Goal: Transaction & Acquisition: Purchase product/service

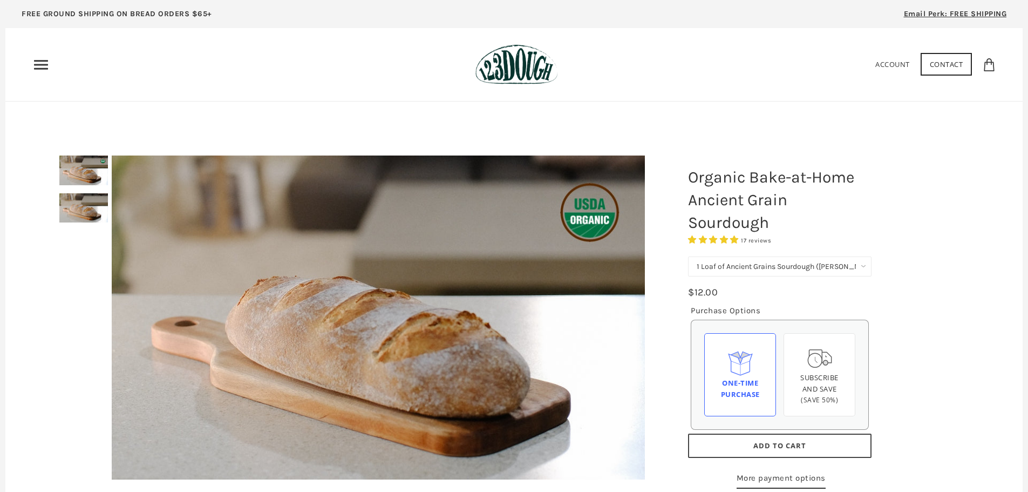
click at [83, 214] on img at bounding box center [83, 208] width 49 height 30
drag, startPoint x: 83, startPoint y: 180, endPoint x: 133, endPoint y: 192, distance: 51.7
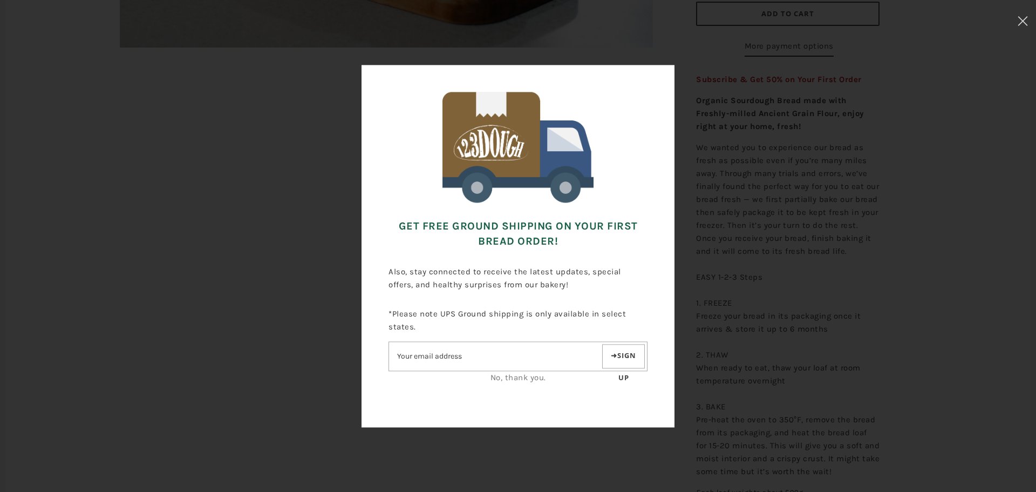
click at [510, 378] on link "No, thank you." at bounding box center [519, 377] width 56 height 10
click at [520, 372] on link "No, thank you." at bounding box center [519, 377] width 56 height 10
click at [512, 379] on link "No, thank you." at bounding box center [519, 377] width 56 height 10
click at [751, 138] on div "Get FREE Ground Shipping on Your First Bread Order! Also, stay connected to rec…" at bounding box center [518, 246] width 928 height 384
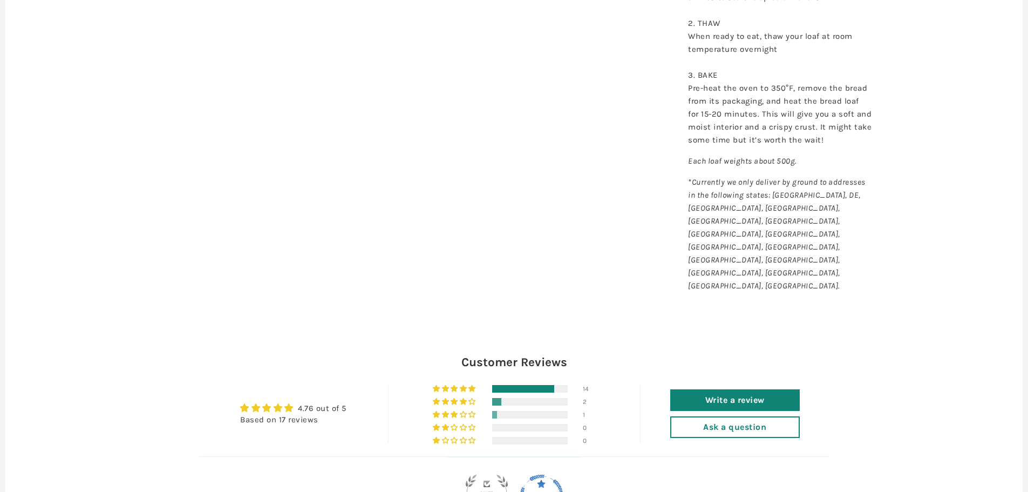
scroll to position [864, 0]
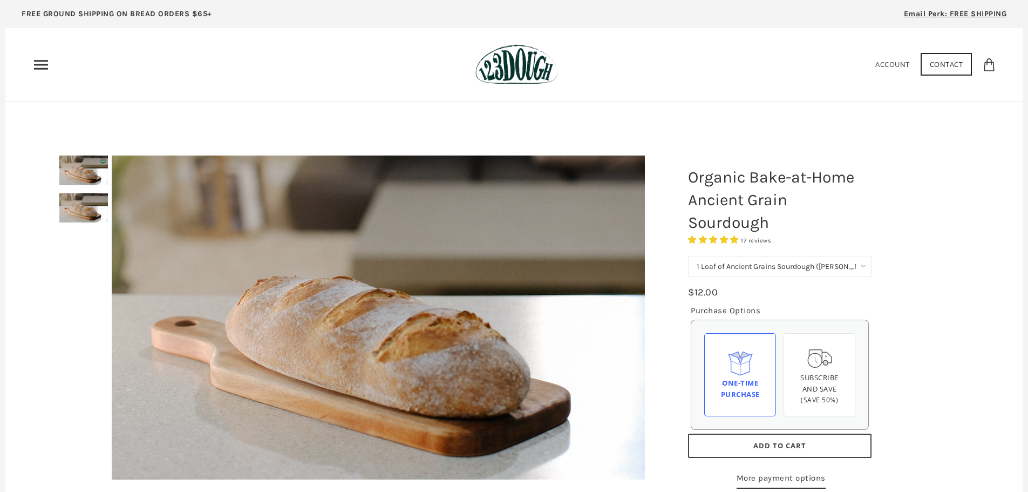
drag, startPoint x: 392, startPoint y: 260, endPoint x: 396, endPoint y: 239, distance: 21.3
